Goal: Information Seeking & Learning: Find specific fact

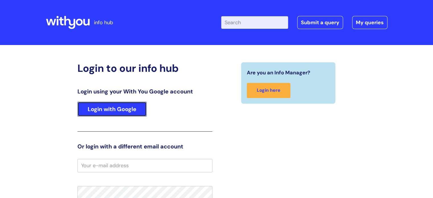
click at [105, 108] on link "Login with Google" at bounding box center [111, 109] width 69 height 15
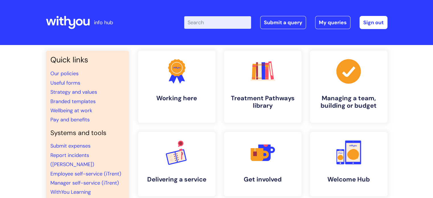
click at [226, 22] on input "Enter your search term here..." at bounding box center [217, 22] width 67 height 13
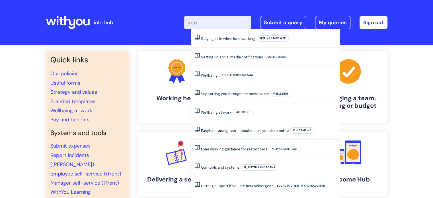
type input "appr"
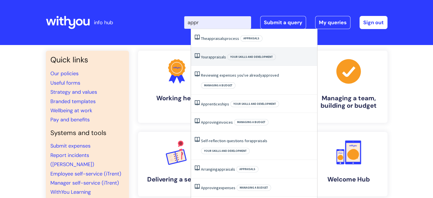
click at [221, 52] on li "Your appraisals Your skills and development" at bounding box center [254, 57] width 126 height 18
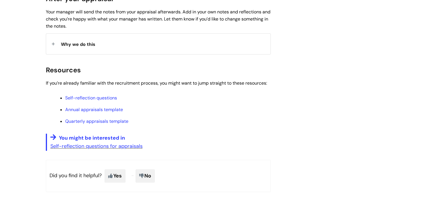
scroll to position [469, 0]
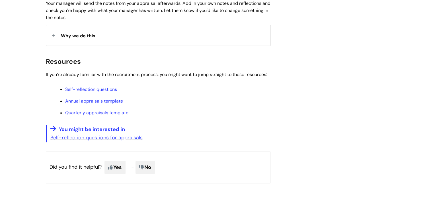
click at [78, 29] on div "Why we do this" at bounding box center [158, 35] width 224 height 20
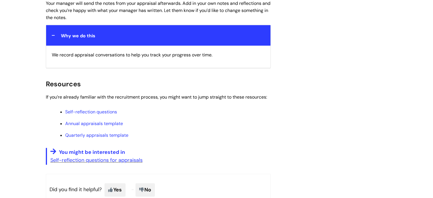
click at [78, 29] on div "Why we do this" at bounding box center [158, 35] width 224 height 20
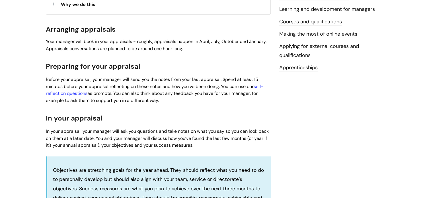
scroll to position [201, 0]
click at [263, 87] on link "self-reflection questions" at bounding box center [155, 89] width 218 height 13
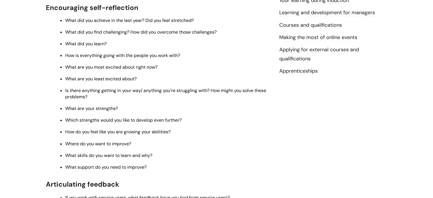
scroll to position [160, 0]
